Goal: Communication & Community: Answer question/provide support

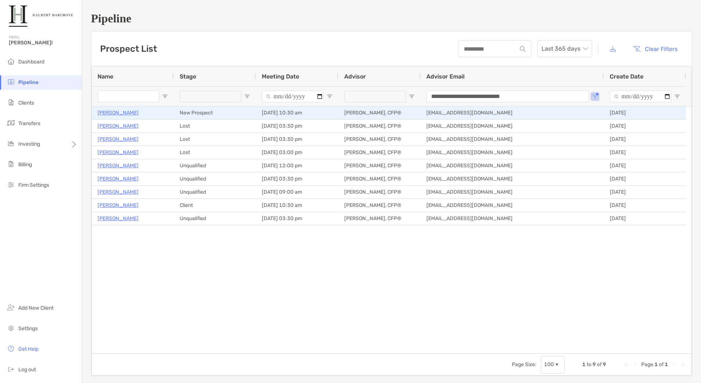
click at [110, 113] on p "[PERSON_NAME]" at bounding box center [118, 112] width 41 height 9
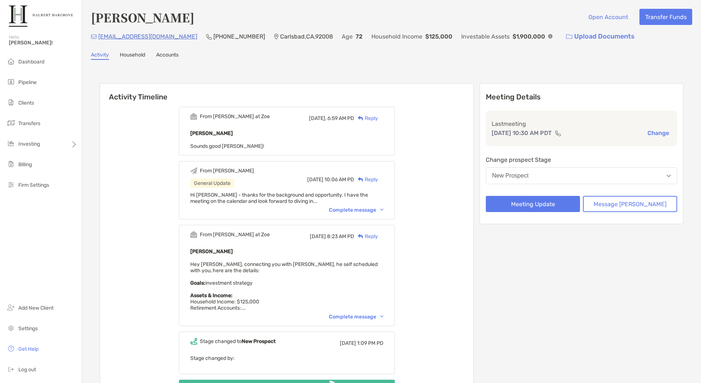
click at [378, 119] on div "Reply" at bounding box center [366, 118] width 24 height 8
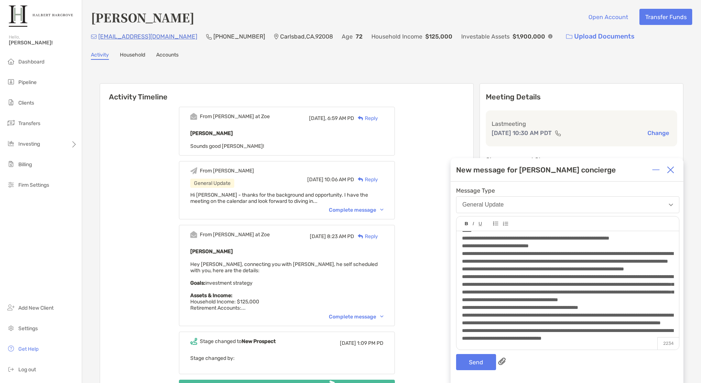
scroll to position [141, 0]
drag, startPoint x: 649, startPoint y: 339, endPoint x: 643, endPoint y: 332, distance: 8.6
click at [643, 332] on div "**********" at bounding box center [567, 334] width 211 height 15
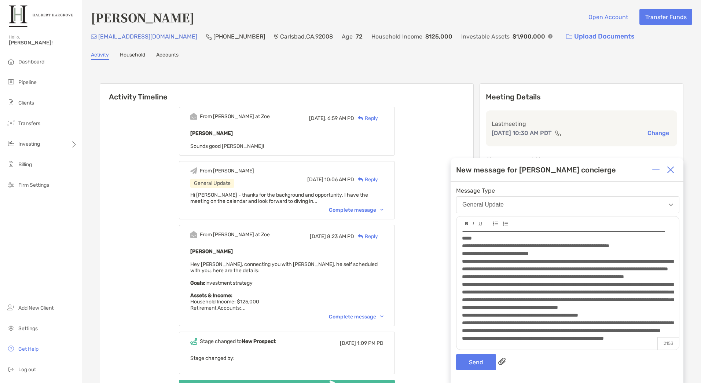
scroll to position [134, 0]
click at [465, 367] on button "Send" at bounding box center [476, 362] width 40 height 16
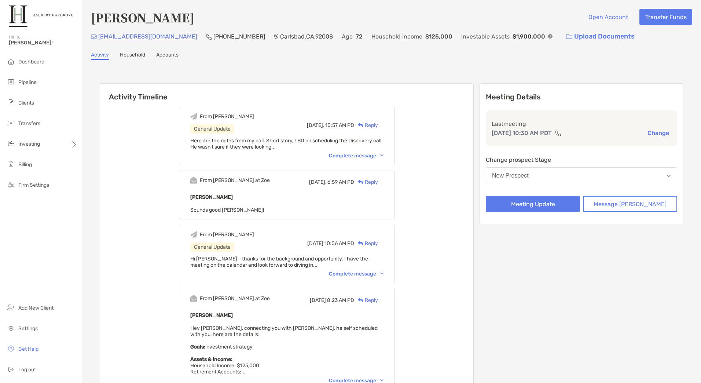
click at [672, 167] on div "Meeting Details Last meeting Sep 17, 10:30 AM PDT Change Change prospect Stage …" at bounding box center [582, 153] width 204 height 141
click at [382, 156] on div "Complete message" at bounding box center [356, 156] width 55 height 6
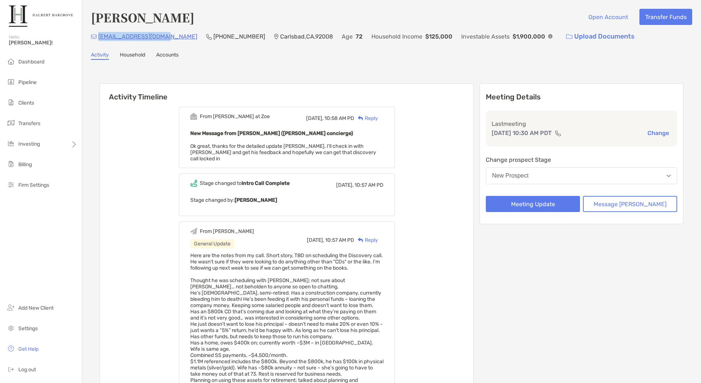
drag, startPoint x: 167, startPoint y: 39, endPoint x: 100, endPoint y: 34, distance: 67.3
click at [100, 34] on div "mjbowling36@gmail.com (760) 594-2884 Carlsbad , CA , 92008 Age 72 Household Inc…" at bounding box center [392, 37] width 602 height 16
copy p "mjbowling36@gmail.com"
